Goal: Information Seeking & Learning: Learn about a topic

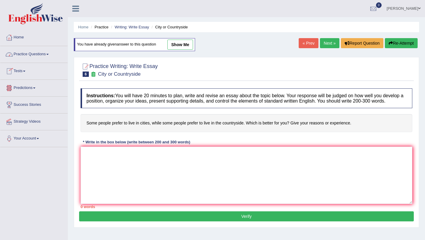
click at [40, 53] on link "Practice Questions" at bounding box center [33, 53] width 67 height 15
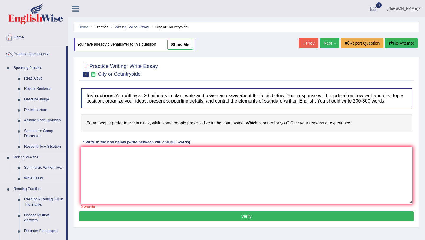
click at [37, 168] on link "Summarize Written Text" at bounding box center [44, 167] width 45 height 11
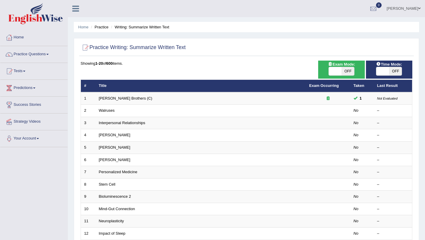
click at [24, 70] on link "Tests" at bounding box center [33, 70] width 67 height 15
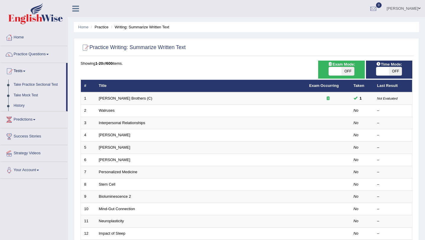
click at [24, 68] on link "Tests" at bounding box center [33, 70] width 66 height 15
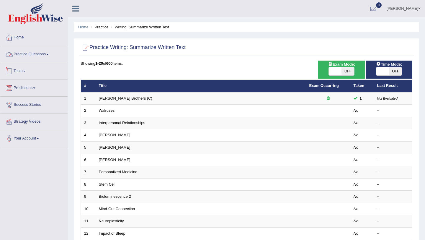
click at [33, 52] on link "Practice Questions" at bounding box center [33, 53] width 67 height 15
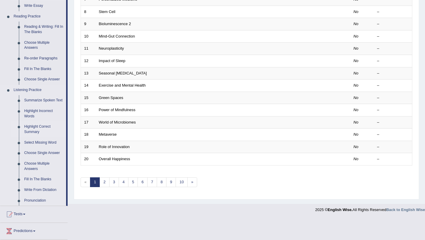
scroll to position [177, 0]
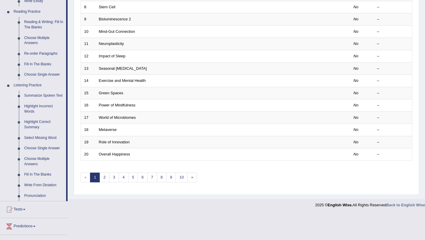
click at [31, 97] on link "Summarize Spoken Text" at bounding box center [44, 95] width 45 height 11
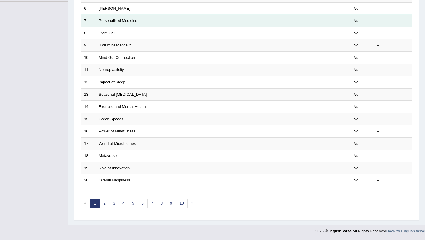
scroll to position [69, 0]
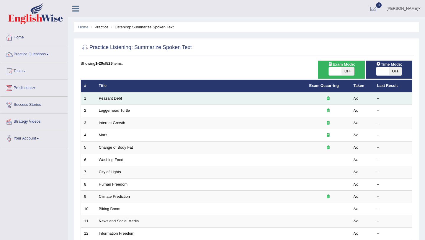
click at [116, 99] on link "Peasant Debt" at bounding box center [110, 98] width 23 height 4
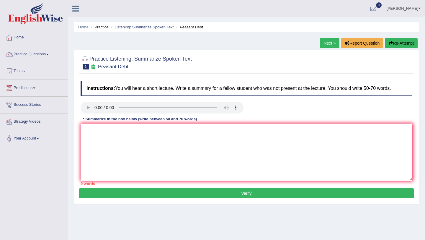
click at [143, 60] on h2 "Practice Listening: Summarize Spoken Text 1 Peasant Debt" at bounding box center [136, 62] width 111 height 15
click at [89, 130] on textarea at bounding box center [247, 151] width 332 height 57
click at [86, 44] on div "Home Practice Listening: Summarize Spoken Text Peasant Debt Next » Report Quest…" at bounding box center [246, 147] width 357 height 295
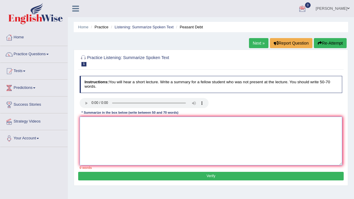
click at [96, 124] on textarea at bounding box center [211, 141] width 263 height 49
paste textarea "The speaker provided a comprehensive overview of [main topic], highlighting sev…"
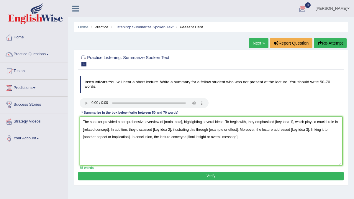
click at [182, 122] on textarea "The speaker provided a comprehensive overview of [main topic], highlighting sev…" at bounding box center [211, 141] width 263 height 49
click at [183, 122] on textarea "The speaker provided a comprehensive overview of [main topic], highlighting sev…" at bounding box center [211, 141] width 263 height 49
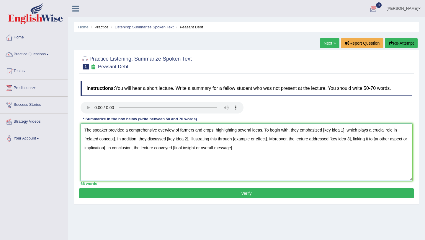
click at [346, 130] on textarea "The speaker provided a comprehensive overview of farmers and crops, highlightin…" at bounding box center [247, 151] width 332 height 57
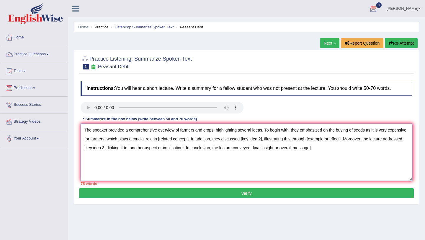
click at [190, 139] on textarea "The speaker provided a comprehensive overview of farmers and crops, highlightin…" at bounding box center [247, 151] width 332 height 57
click at [270, 140] on textarea "The speaker provided a comprehensive overview of farmers and crops, highlightin…" at bounding box center [247, 151] width 332 height 57
click at [195, 139] on textarea "The speaker provided a comprehensive overview of farmers and crops, highlightin…" at bounding box center [247, 151] width 332 height 57
click at [281, 139] on textarea "The speaker provided a comprehensive overview of farmers and crops, highlightin…" at bounding box center [247, 151] width 332 height 57
click at [361, 139] on textarea "The speaker provided a comprehensive overview of farmers and crops, highlightin…" at bounding box center [247, 151] width 332 height 57
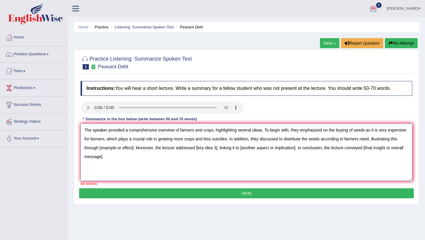
click at [135, 148] on textarea "The speaker provided a comprehensive overview of farmers and crops, highlightin…" at bounding box center [247, 151] width 332 height 57
click at [134, 148] on textarea "The speaker provided a comprehensive overview of farmers and crops, highlightin…" at bounding box center [247, 151] width 332 height 57
click at [243, 148] on textarea "The speaker provided a comprehensive overview of farmers and crops, highlightin…" at bounding box center [247, 151] width 332 height 57
click at [242, 147] on textarea "The speaker provided a comprehensive overview of farmers and crops, highlightin…" at bounding box center [247, 151] width 332 height 57
click at [391, 147] on textarea "The speaker provided a comprehensive overview of farmers and crops, highlightin…" at bounding box center [247, 151] width 332 height 57
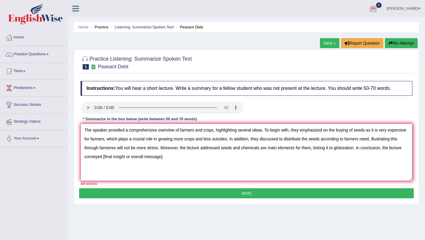
click at [162, 158] on textarea "The speaker provided a comprehensive overview of farmers and crops, highlightin…" at bounding box center [247, 151] width 332 height 57
drag, startPoint x: 256, startPoint y: 128, endPoint x: 222, endPoint y: 128, distance: 34.2
click at [222, 128] on textarea "The speaker provided a comprehensive overview of farmers and crops, highlightin…" at bounding box center [247, 151] width 332 height 57
drag, startPoint x: 179, startPoint y: 137, endPoint x: 148, endPoint y: 137, distance: 31.0
click at [148, 137] on textarea "The speaker provided a comprehensive overview of farmers and crops. To begin wi…" at bounding box center [247, 151] width 332 height 57
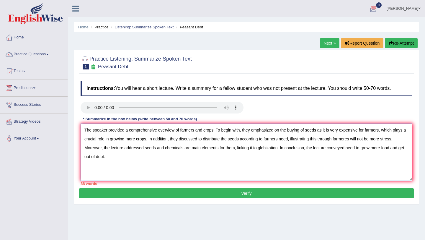
drag, startPoint x: 347, startPoint y: 138, endPoint x: 348, endPoint y: 142, distance: 3.9
click at [347, 138] on textarea "The speaker provided a comprehensive overview of farmers and crops. To begin wi…" at bounding box center [247, 151] width 332 height 57
drag, startPoint x: 394, startPoint y: 138, endPoint x: 296, endPoint y: 144, distance: 97.8
click at [296, 144] on textarea "The speaker provided a comprehensive overview of farmers and crops. To begin wi…" at bounding box center [247, 151] width 332 height 57
click at [328, 138] on textarea "The speaker provided a comprehensive overview of farmers and crops. To begin wi…" at bounding box center [247, 151] width 332 height 57
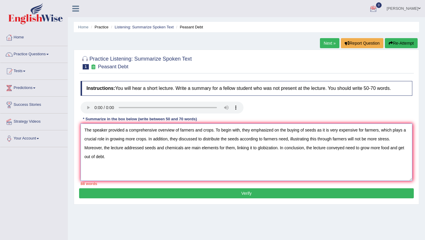
drag, startPoint x: 392, startPoint y: 137, endPoint x: 310, endPoint y: 139, distance: 81.7
click at [310, 139] on textarea "The speaker provided a comprehensive overview of farmers and crops. To begin wi…" at bounding box center [247, 151] width 332 height 57
drag, startPoint x: 129, startPoint y: 146, endPoint x: 69, endPoint y: 145, distance: 59.3
click at [69, 145] on div "Home Practice Listening: Summarize Spoken Text Peasant Debt Next » Report Quest…" at bounding box center [246, 147] width 357 height 295
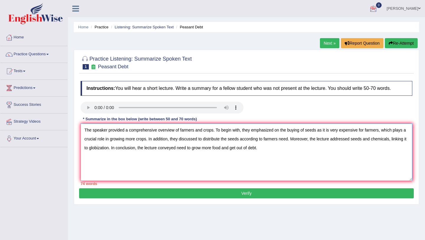
drag, startPoint x: 101, startPoint y: 147, endPoint x: 101, endPoint y: 151, distance: 4.7
click at [101, 147] on textarea "The speaker provided a comprehensive overview of farmers and crops. To begin wi…" at bounding box center [247, 151] width 332 height 57
drag, startPoint x: 231, startPoint y: 147, endPoint x: 314, endPoint y: 147, distance: 83.2
click at [314, 147] on textarea "The speaker provided a comprehensive overview of farmers and crops. To begin wi…" at bounding box center [247, 151] width 332 height 57
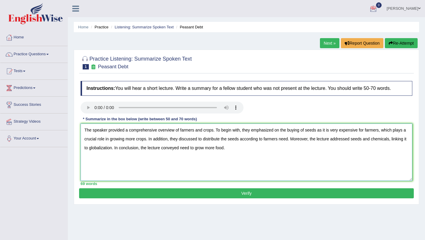
type textarea "The speaker provided a comprehensive overview of farmers and crops. To begin wi…"
click at [255, 186] on div "69 words" at bounding box center [247, 184] width 332 height 6
click at [247, 195] on button "Verify" at bounding box center [246, 193] width 335 height 10
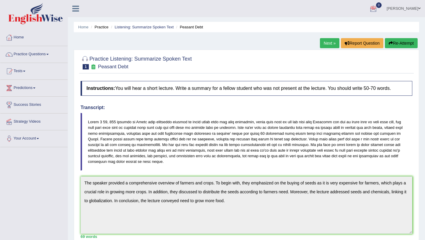
click at [404, 45] on button "Re-Attempt" at bounding box center [401, 43] width 33 height 10
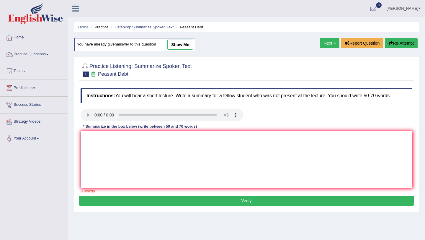
click at [89, 140] on textarea at bounding box center [247, 159] width 332 height 57
paste textarea "The speaker provided a comprehensive overview of [main topic], highlighting sev…"
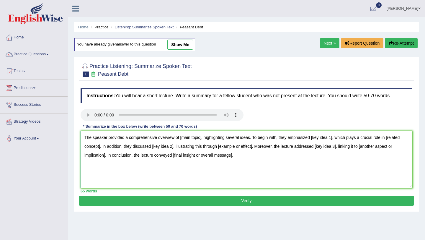
drag, startPoint x: 201, startPoint y: 136, endPoint x: 181, endPoint y: 136, distance: 20.4
click at [181, 136] on textarea "The speaker provided a comprehensive overview of [main topic], highlighting sev…" at bounding box center [247, 159] width 332 height 57
drag, startPoint x: 376, startPoint y: 137, endPoint x: 353, endPoint y: 137, distance: 23.0
click at [353, 137] on textarea "The speaker provided a comprehensive overview of farmers committed suicide in I…" at bounding box center [247, 159] width 332 height 57
drag, startPoint x: 155, startPoint y: 145, endPoint x: 130, endPoint y: 144, distance: 25.4
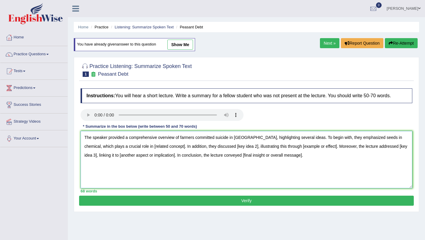
click at [130, 144] on textarea "The speaker provided a comprehensive overview of farmers committed suicide in I…" at bounding box center [247, 159] width 332 height 57
drag, startPoint x: 226, startPoint y: 144, endPoint x: 212, endPoint y: 144, distance: 13.9
click at [212, 144] on textarea "The speaker provided a comprehensive overview of farmers committed suicide in I…" at bounding box center [247, 159] width 332 height 57
drag, startPoint x: 345, startPoint y: 146, endPoint x: 319, endPoint y: 147, distance: 26.0
click at [319, 147] on textarea "The speaker provided a comprehensive overview of farmers committed suicide in I…" at bounding box center [247, 159] width 332 height 57
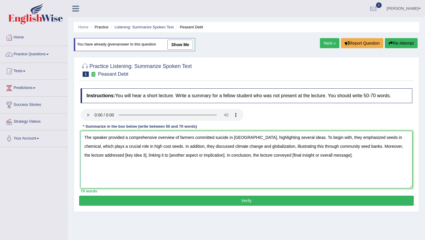
drag, startPoint x: 106, startPoint y: 153, endPoint x: 127, endPoint y: 156, distance: 22.0
click at [127, 156] on textarea "The speaker provided a comprehensive overview of farmers committed suicide in I…" at bounding box center [247, 159] width 332 height 57
click at [128, 166] on textarea "The speaker provided a comprehensive overview of farmers committed suicide in I…" at bounding box center [247, 159] width 332 height 57
drag, startPoint x: 126, startPoint y: 154, endPoint x: 106, endPoint y: 153, distance: 19.2
click at [106, 153] on textarea "The speaker provided a comprehensive overview of farmers committed suicide in I…" at bounding box center [247, 159] width 332 height 57
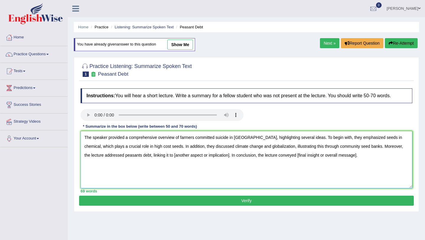
drag, startPoint x: 210, startPoint y: 155, endPoint x: 156, endPoint y: 151, distance: 54.1
click at [156, 152] on textarea "The speaker provided a comprehensive overview of farmers committed suicide in I…" at bounding box center [247, 159] width 332 height 57
drag, startPoint x: 265, startPoint y: 154, endPoint x: 363, endPoint y: 154, distance: 97.1
click at [363, 154] on textarea "The speaker provided a comprehensive overview of farmers committed suicide in I…" at bounding box center [247, 159] width 332 height 57
type textarea "The speaker provided a comprehensive overview of farmers committed suicide in I…"
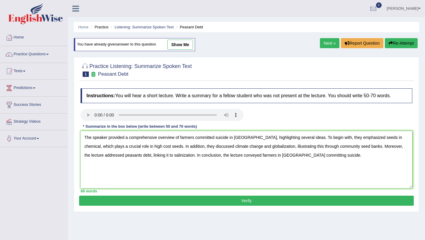
click at [260, 199] on button "Verify" at bounding box center [246, 200] width 335 height 10
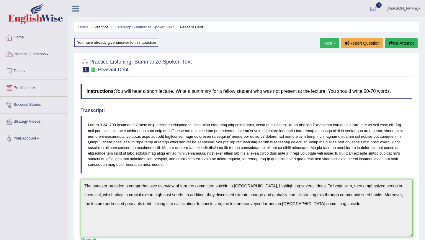
click at [324, 43] on link "Next »" at bounding box center [329, 43] width 19 height 10
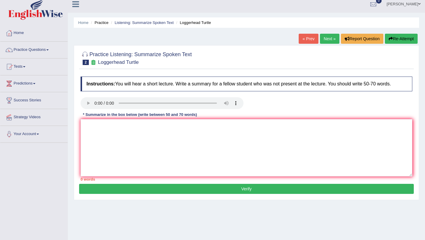
scroll to position [12, 0]
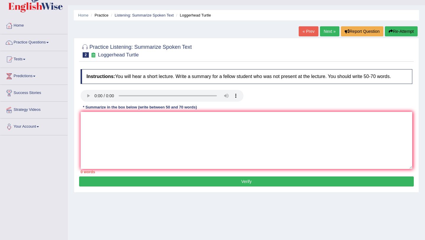
click at [218, 74] on h4 "Instructions: You will hear a short lecture. Write a summary for a fellow stude…" at bounding box center [247, 76] width 332 height 15
click at [85, 115] on textarea at bounding box center [247, 140] width 332 height 57
paste textarea "The speaker provided a comprehensive overview of [main topic], highlighting sev…"
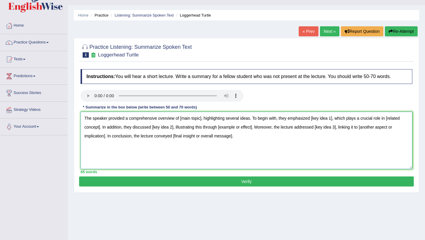
drag, startPoint x: 180, startPoint y: 117, endPoint x: 202, endPoint y: 122, distance: 22.6
click at [202, 122] on textarea "The speaker provided a comprehensive overview of [main topic], highlighting sev…" at bounding box center [247, 140] width 332 height 57
click at [324, 118] on textarea "The speaker provided a comprehensive overview of turtles, highlighting several …" at bounding box center [247, 140] width 332 height 57
drag, startPoint x: 89, startPoint y: 128, endPoint x: 120, endPoint y: 131, distance: 31.7
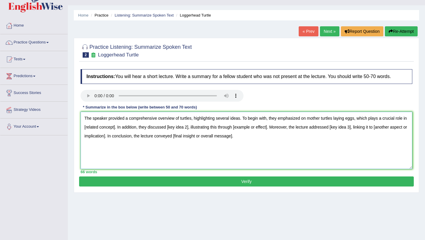
click at [120, 131] on textarea "The speaker provided a comprehensive overview of turtles, highlighting several …" at bounding box center [247, 140] width 332 height 57
drag, startPoint x: 184, startPoint y: 128, endPoint x: 211, endPoint y: 128, distance: 26.6
click at [211, 128] on textarea "The speaker provided a comprehensive overview of turtles, highlighting several …" at bounding box center [247, 140] width 332 height 57
click at [206, 127] on textarea "The speaker provided a comprehensive overview of turtles, highlighting several …" at bounding box center [247, 140] width 332 height 57
click at [205, 127] on textarea "The speaker provided a comprehensive overview of turtles, highlighting several …" at bounding box center [247, 140] width 332 height 57
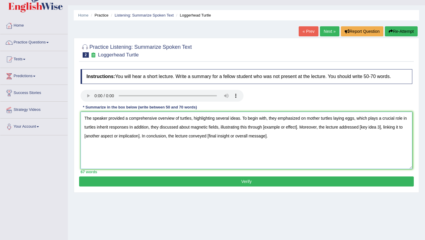
drag, startPoint x: 270, startPoint y: 127, endPoint x: 299, endPoint y: 126, distance: 29.2
click at [299, 126] on textarea "The speaker provided a comprehensive overview of turtles, highlighting several …" at bounding box center [247, 140] width 332 height 57
click at [304, 127] on textarea "The speaker provided a comprehensive overview of turtles, highlighting several …" at bounding box center [247, 140] width 332 height 57
click at [98, 136] on textarea "The speaker provided a comprehensive overview of turtles, highlighting several …" at bounding box center [247, 140] width 332 height 57
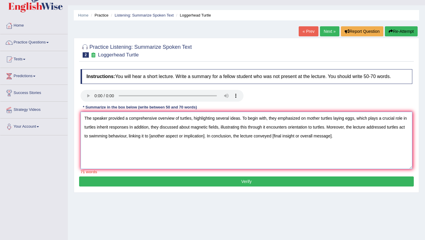
click at [213, 136] on textarea "The speaker provided a comprehensive overview of turtles, highlighting several …" at bounding box center [247, 140] width 332 height 57
drag, startPoint x: 262, startPoint y: 136, endPoint x: 321, endPoint y: 137, distance: 59.3
click at [321, 137] on textarea "The speaker provided a comprehensive overview of turtles, highlighting several …" at bounding box center [247, 140] width 332 height 57
drag, startPoint x: 242, startPoint y: 117, endPoint x: 214, endPoint y: 115, distance: 28.7
click at [214, 115] on textarea "The speaker provided a comprehensive overview of turtles, highlighting several …" at bounding box center [247, 140] width 332 height 57
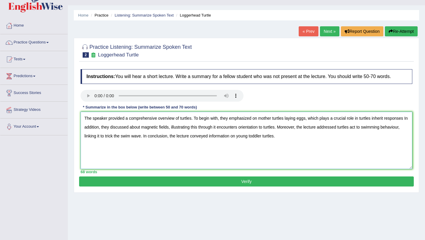
click at [406, 117] on textarea "The speaker provided a comprehensive overview of turtles. To begin with, they e…" at bounding box center [247, 140] width 332 height 57
click at [412, 139] on textarea "The speaker provided a comprehensive overview of turtles. To begin with, they e…" at bounding box center [247, 140] width 332 height 57
drag, startPoint x: 408, startPoint y: 119, endPoint x: 406, endPoint y: 138, distance: 19.4
click at [404, 135] on textarea "The speaker provided a comprehensive overview of turtles. To begin with, they e…" at bounding box center [247, 140] width 332 height 57
drag, startPoint x: 337, startPoint y: 144, endPoint x: 326, endPoint y: 142, distance: 11.0
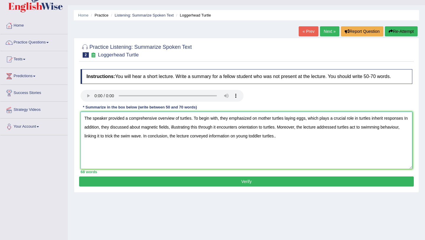
click at [337, 144] on textarea "The speaker provided a comprehensive overview of turtles. To begin with, they e…" at bounding box center [247, 140] width 332 height 57
click at [313, 134] on textarea "The speaker provided a comprehensive overview of turtles. To begin with, they e…" at bounding box center [247, 140] width 332 height 57
click at [403, 118] on textarea "The speaker provided a comprehensive overview of turtles. To begin with, they e…" at bounding box center [247, 140] width 332 height 57
type textarea "The speaker provided a comprehensive overview of turtles. To begin with, they e…"
click at [253, 182] on button "Verify" at bounding box center [246, 181] width 335 height 10
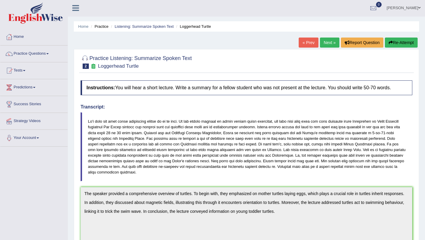
scroll to position [0, 0]
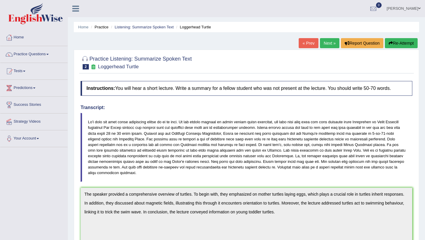
click at [327, 43] on link "Next »" at bounding box center [329, 43] width 19 height 10
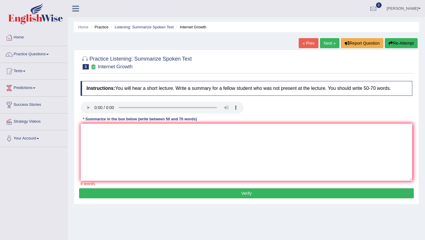
click at [187, 66] on h2 "Practice Listening: Summarize Spoken Text 3 Internet Growth" at bounding box center [136, 62] width 111 height 15
click at [85, 128] on textarea at bounding box center [247, 151] width 332 height 57
paste textarea "The speaker provided a comprehensive overview of [main topic], highlighting sev…"
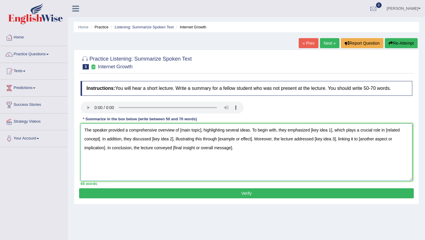
click at [203, 130] on textarea "The speaker provided a comprehensive overview of [main topic], highlighting sev…" at bounding box center [247, 151] width 332 height 57
click at [242, 130] on textarea "The speaker provided a comprehensive overview of internet highlighting several …" at bounding box center [247, 151] width 332 height 57
click at [277, 130] on textarea "The speaker provided a comprehensive overview of internet. To begin with, they …" at bounding box center [247, 151] width 332 height 57
drag, startPoint x: 383, startPoint y: 130, endPoint x: 396, endPoint y: 132, distance: 13.4
click at [396, 132] on textarea "The speaker provided a comprehensive overview of internet. To begin with, they …" at bounding box center [247, 151] width 332 height 57
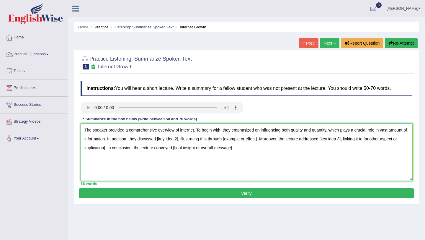
click at [184, 139] on textarea "The speaker provided a comprehensive overview of internet. To begin with, they …" at bounding box center [247, 151] width 332 height 57
click at [291, 139] on textarea "The speaker provided a comprehensive overview of internet. To begin with, they …" at bounding box center [247, 151] width 332 height 57
drag, startPoint x: 366, startPoint y: 139, endPoint x: 389, endPoint y: 139, distance: 22.4
click at [389, 139] on textarea "The speaker provided a comprehensive overview of internet. To begin with, they …" at bounding box center [247, 151] width 332 height 57
drag, startPoint x: 145, startPoint y: 148, endPoint x: 201, endPoint y: 145, distance: 56.4
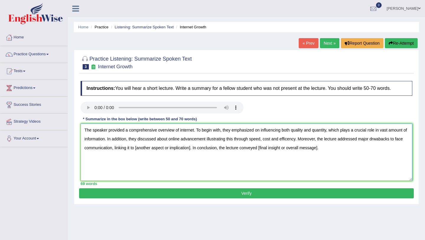
click at [201, 145] on textarea "The speaker provided a comprehensive overview of internet. To begin with, they …" at bounding box center [247, 151] width 332 height 57
click at [153, 149] on textarea "The speaker provided a comprehensive overview of internet. To begin with, they …" at bounding box center [247, 151] width 332 height 57
click at [170, 148] on textarea "The speaker provided a comprehensive overview of internet. To begin with, they …" at bounding box center [247, 151] width 332 height 57
click at [169, 148] on textarea "The speaker provided a comprehensive overview of internet. To begin with, they …" at bounding box center [247, 151] width 332 height 57
click at [153, 148] on textarea "The speaker provided a comprehensive overview of internet. To begin with, they …" at bounding box center [247, 151] width 332 height 57
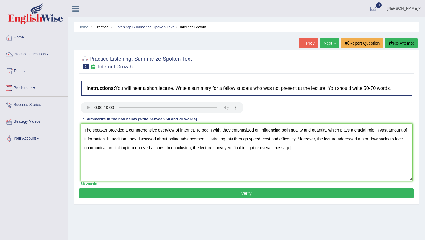
drag, startPoint x: 243, startPoint y: 148, endPoint x: 301, endPoint y: 148, distance: 58.1
click at [301, 148] on textarea "The speaker provided a comprehensive overview of internet. To begin with, they …" at bounding box center [247, 151] width 332 height 57
click at [154, 147] on textarea "The speaker provided a comprehensive overview of internet. To begin with, they …" at bounding box center [247, 151] width 332 height 57
click at [243, 147] on textarea "The speaker provided a comprehensive overview of internet. To begin with, they …" at bounding box center [247, 151] width 332 height 57
type textarea "The speaker provided a comprehensive overview of internet. To begin with, they …"
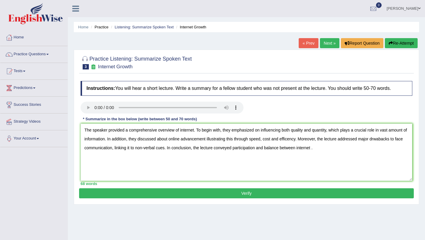
click at [246, 194] on button "Verify" at bounding box center [246, 193] width 335 height 10
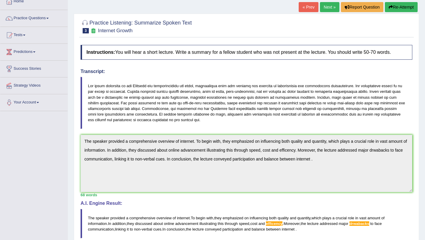
scroll to position [35, 0]
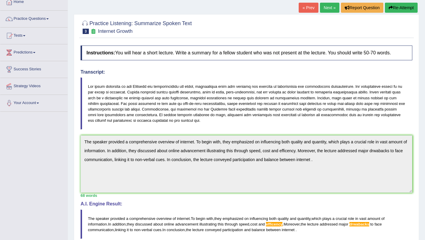
click at [395, 8] on button "Re-Attempt" at bounding box center [401, 8] width 33 height 10
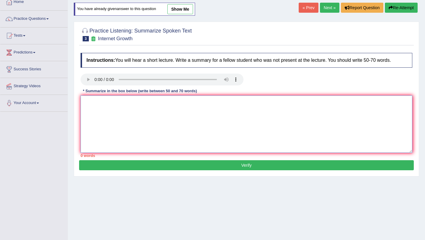
paste textarea "The speaker provided a comprehensive overview of internet. To begin with, they …"
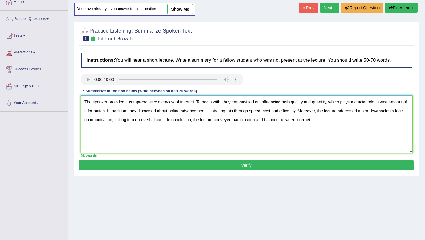
click at [296, 109] on textarea "The speaker provided a comprehensive overview of internet. To begin with, they …" at bounding box center [247, 123] width 332 height 57
click at [384, 110] on textarea "The speaker provided a comprehensive overview of internet. To begin with, they …" at bounding box center [247, 123] width 332 height 57
type textarea "The speaker provided a comprehensive overview of internet. To begin with, they …"
click at [320, 167] on button "Verify" at bounding box center [246, 165] width 335 height 10
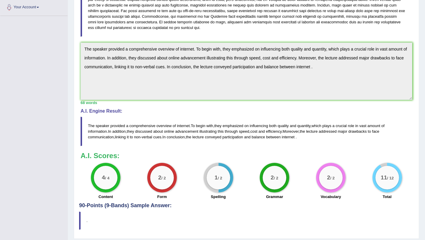
scroll to position [136, 0]
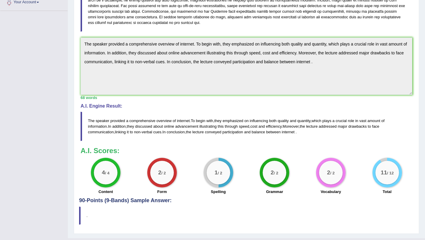
click at [371, 180] on div "11 / 12 Total" at bounding box center [387, 177] width 56 height 38
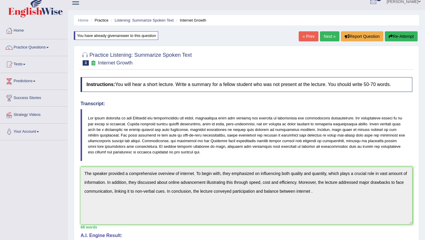
scroll to position [0, 0]
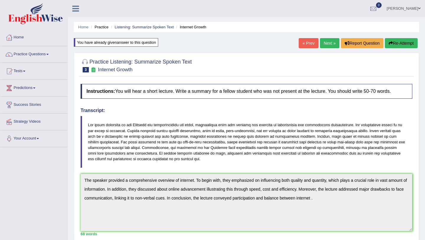
click at [400, 43] on button "Re-Attempt" at bounding box center [401, 43] width 33 height 10
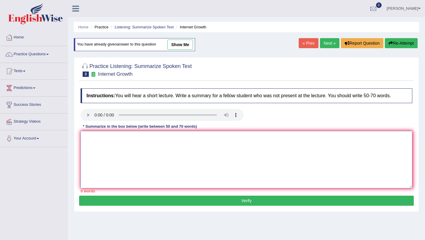
paste textarea "The speaker provided a comprehensive overview of internet. To begin with, they …"
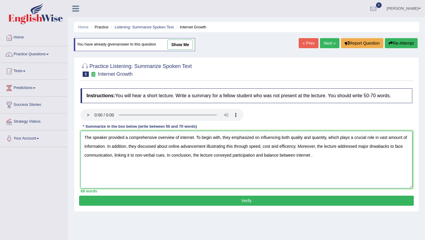
click at [170, 136] on textarea "The speaker provided a comprehensive overview of internet. To begin with, they …" at bounding box center [247, 159] width 332 height 57
click at [331, 136] on textarea "The speaker provided a comprehensive expansion of internet. To begin with, they…" at bounding box center [247, 159] width 332 height 57
click at [303, 137] on textarea "The speaker provided a comprehensive expansion of internet. To begin with, they…" at bounding box center [247, 159] width 332 height 57
drag, startPoint x: 329, startPoint y: 135, endPoint x: 373, endPoint y: 155, distance: 48.5
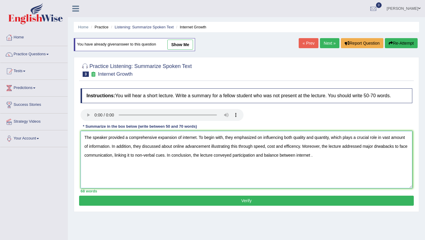
click at [373, 155] on textarea "The speaker provided a comprehensive expansion of internet. To begin with, they…" at bounding box center [247, 159] width 332 height 57
click at [337, 151] on textarea "The speaker provided a comprehensive expansion of internet. To begin with, they…" at bounding box center [247, 159] width 332 height 57
drag, startPoint x: 412, startPoint y: 140, endPoint x: 421, endPoint y: 139, distance: 9.8
click at [414, 140] on div "Practice Listening: Summarize Spoken Text 3 Internet Growth Instructions: You w…" at bounding box center [246, 134] width 345 height 155
click at [331, 137] on textarea "The speaker provided a comprehensive expansion of internet. To begin with, they…" at bounding box center [247, 159] width 332 height 57
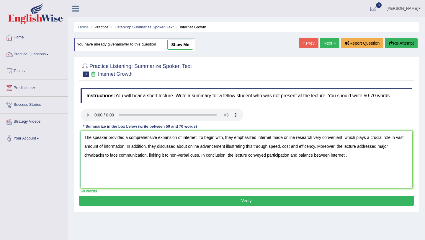
click at [124, 147] on textarea "The speaker provided a comprehensive expansion of internet. To begin with, they…" at bounding box center [247, 159] width 332 height 57
click at [398, 137] on textarea "The speaker provided a comprehensive expansion of internet. To begin with, they…" at bounding box center [247, 159] width 332 height 57
click at [153, 147] on textarea "The speaker provided a comprehensive expansion of internet. To begin with, they…" at bounding box center [247, 159] width 332 height 57
drag, startPoint x: 233, startPoint y: 147, endPoint x: 327, endPoint y: 137, distance: 93.7
click at [327, 137] on textarea "The speaker provided a comprehensive expansion of internet. To begin with, they…" at bounding box center [247, 159] width 332 height 57
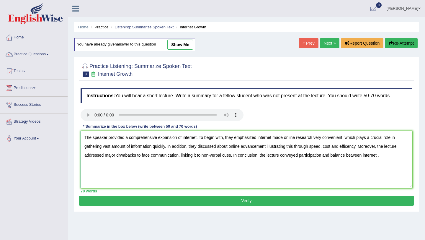
click at [288, 156] on textarea "The speaker provided a comprehensive expansion of internet. To begin with, they…" at bounding box center [247, 159] width 332 height 57
drag, startPoint x: 232, startPoint y: 146, endPoint x: 327, endPoint y: 140, distance: 95.5
click at [327, 140] on textarea "The speaker provided a comprehensive expansion of internet. To begin with, they…" at bounding box center [247, 159] width 332 height 57
click at [241, 145] on textarea "The speaker provided a comprehensive expansion of internet. To begin with, they…" at bounding box center [247, 159] width 332 height 57
drag, startPoint x: 219, startPoint y: 146, endPoint x: 326, endPoint y: 147, distance: 106.5
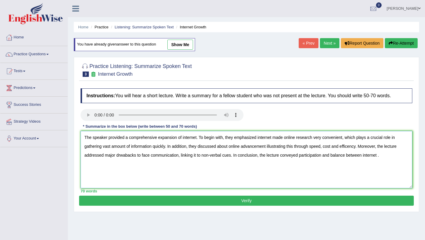
click at [326, 147] on textarea "The speaker provided a comprehensive expansion of internet. To begin with, they…" at bounding box center [247, 159] width 332 height 57
click at [253, 147] on textarea "The speaker provided a comprehensive expansion of internet. To begin with, they…" at bounding box center [247, 159] width 332 height 57
click at [340, 146] on textarea "The speaker provided a comprehensive expansion of internet. To begin with, they…" at bounding box center [247, 159] width 332 height 57
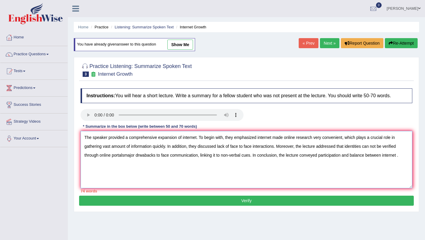
click at [252, 155] on textarea "The speaker provided a comprehensive expansion of internet. To begin with, they…" at bounding box center [247, 159] width 332 height 57
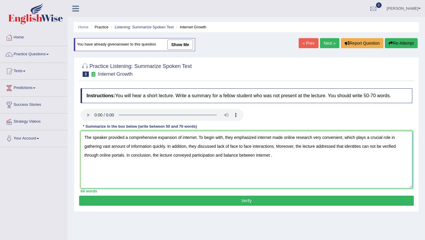
click at [194, 155] on textarea "The speaker provided a comprehensive expansion of internet. To begin with, they…" at bounding box center [247, 159] width 332 height 57
drag, startPoint x: 193, startPoint y: 155, endPoint x: 273, endPoint y: 152, distance: 80.0
click at [273, 152] on textarea "The speaker provided a comprehensive expansion of internet. To begin with, they…" at bounding box center [247, 159] width 332 height 57
type textarea "The speaker provided a comprehensive expansion of internet. To begin with, they…"
click at [261, 199] on button "Verify" at bounding box center [246, 200] width 335 height 10
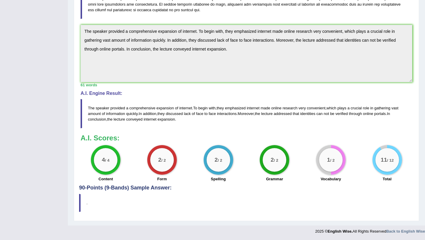
scroll to position [149, 0]
drag, startPoint x: 66, startPoint y: 227, endPoint x: 134, endPoint y: 200, distance: 73.8
click at [66, 227] on div at bounding box center [212, 229] width 425 height 9
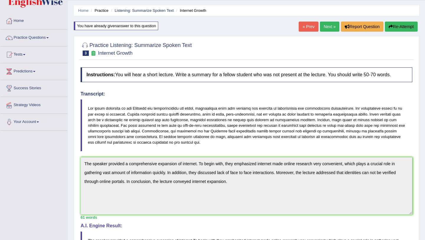
scroll to position [7, 0]
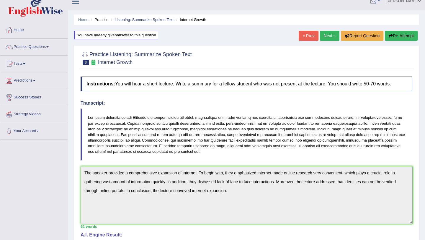
click at [46, 47] on link "Practice Questions" at bounding box center [33, 46] width 67 height 15
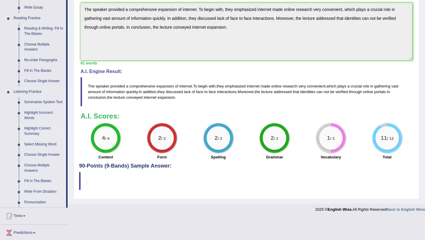
scroll to position [173, 0]
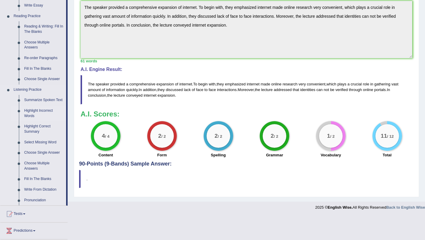
click at [29, 121] on link "Highlight Incorrect Words" at bounding box center [44, 113] width 45 height 16
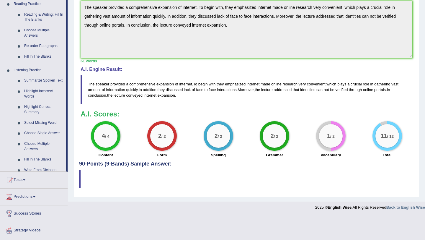
scroll to position [149, 0]
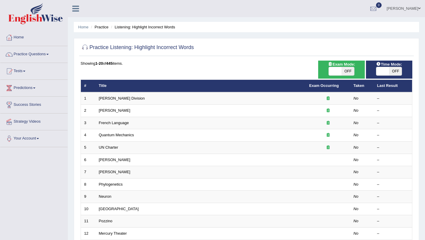
click at [348, 69] on span "OFF" at bounding box center [347, 71] width 13 height 8
checkbox input "true"
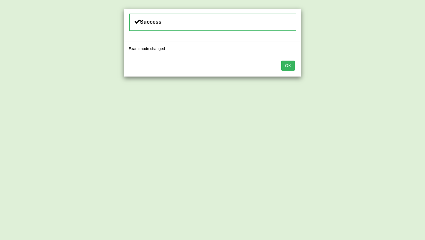
click at [293, 66] on button "OK" at bounding box center [288, 65] width 14 height 10
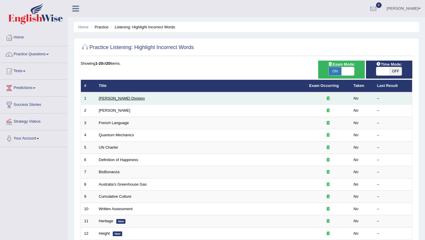
click at [105, 98] on link "[PERSON_NAME] Division" at bounding box center [122, 98] width 46 height 4
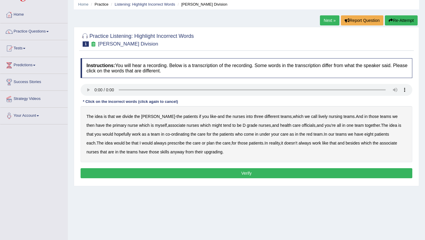
scroll to position [24, 0]
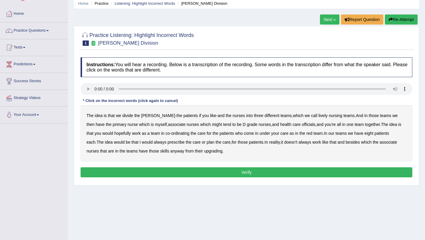
click at [280, 115] on b "teams" at bounding box center [285, 115] width 11 height 5
drag, startPoint x: 267, startPoint y: 115, endPoint x: 275, endPoint y: 117, distance: 7.9
click at [280, 115] on b "teams" at bounding box center [285, 115] width 11 height 5
drag, startPoint x: 326, startPoint y: 17, endPoint x: 319, endPoint y: 27, distance: 12.8
click at [327, 17] on link "Next »" at bounding box center [329, 19] width 19 height 10
